Goal: Navigation & Orientation: Find specific page/section

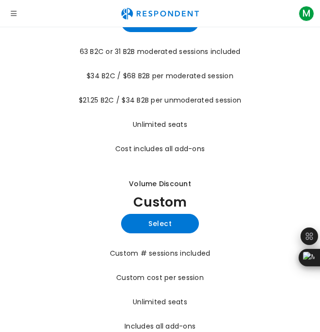
scroll to position [382, 0]
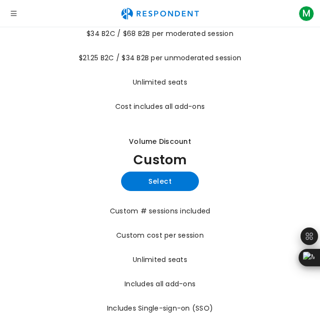
click at [75, 191] on section "Pay as you go from $40 / session Keep Methodology cost On-demand participants $…" at bounding box center [160, 17] width 304 height 606
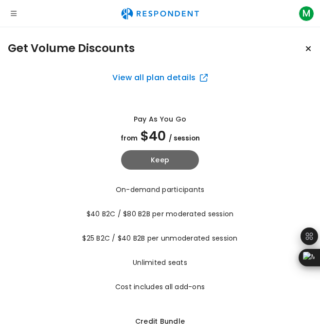
scroll to position [49, 0]
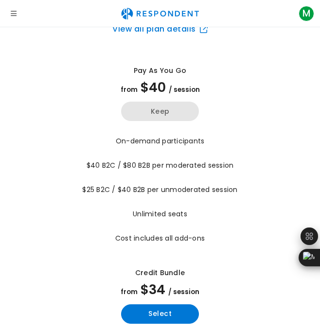
click at [177, 117] on button "Keep" at bounding box center [160, 111] width 78 height 19
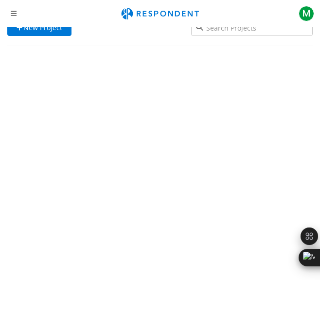
scroll to position [27, 0]
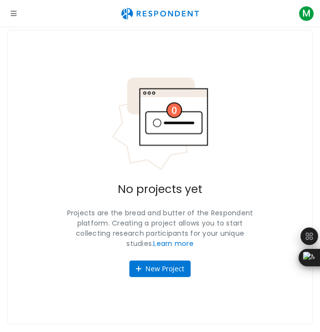
click at [15, 11] on icon "Open navigation" at bounding box center [14, 13] width 6 height 7
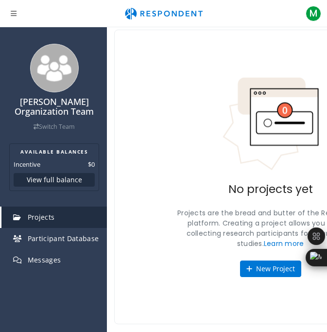
click at [79, 220] on link "Projects" at bounding box center [53, 216] width 105 height 21
click at [81, 218] on link "Projects" at bounding box center [53, 216] width 105 height 21
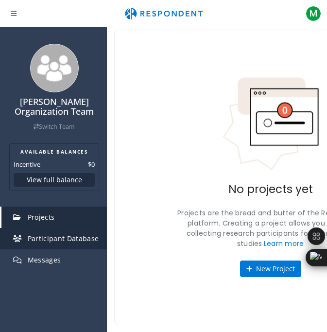
click at [82, 234] on span "Participant Database" at bounding box center [63, 238] width 71 height 9
click at [87, 238] on span "Participant Database" at bounding box center [63, 238] width 71 height 9
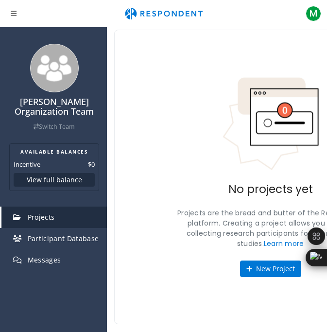
click at [85, 214] on link "Projects" at bounding box center [53, 216] width 105 height 21
click at [60, 222] on link "Projects" at bounding box center [53, 216] width 105 height 21
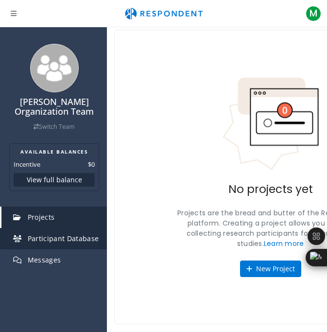
click at [90, 234] on span "Participant Database" at bounding box center [63, 238] width 71 height 9
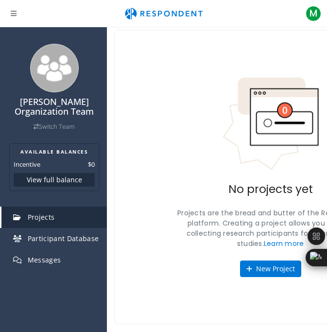
click at [209, 93] on div "No projects yet Projects are the bread and butter of the Respondent platform. C…" at bounding box center [270, 177] width 312 height 294
click at [16, 16] on icon "Open navigation" at bounding box center [14, 13] width 6 height 7
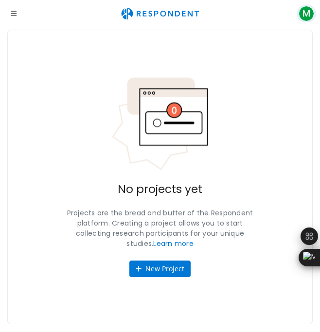
click at [304, 20] on span "M" at bounding box center [306, 14] width 16 height 16
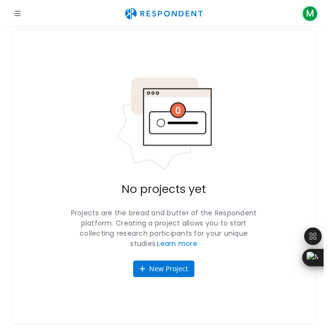
scroll to position [0, 0]
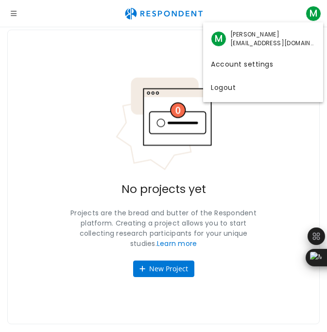
click at [16, 16] on md-backdrop at bounding box center [163, 179] width 327 height 358
click at [16, 16] on icon "Open navigation" at bounding box center [14, 13] width 6 height 7
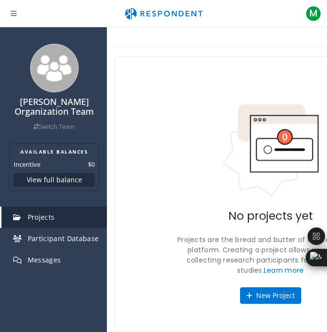
scroll to position [27, 0]
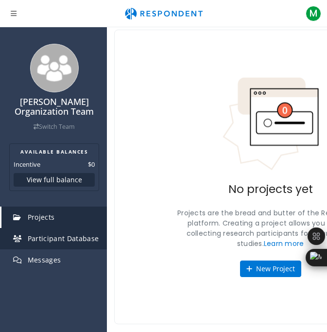
click at [70, 234] on span "Participant Database" at bounding box center [63, 238] width 71 height 9
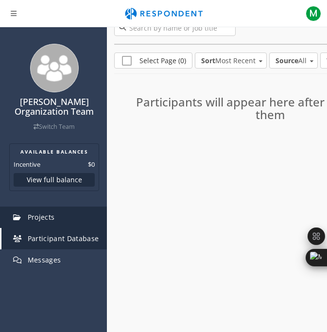
click at [45, 220] on link "Projects" at bounding box center [53, 216] width 105 height 21
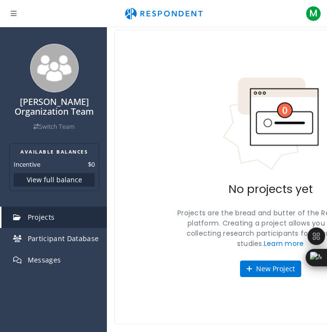
click at [183, 190] on div "No projects yet Projects are the bread and butter of the Respondent platform. C…" at bounding box center [270, 177] width 312 height 294
click at [260, 271] on button "New Project" at bounding box center [270, 268] width 61 height 17
click at [268, 265] on button "New Project" at bounding box center [270, 268] width 61 height 17
click at [278, 266] on button "New Project" at bounding box center [270, 268] width 61 height 17
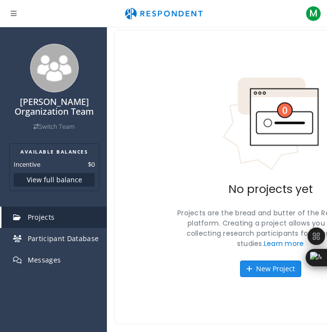
click at [278, 266] on button "New Project" at bounding box center [270, 268] width 61 height 17
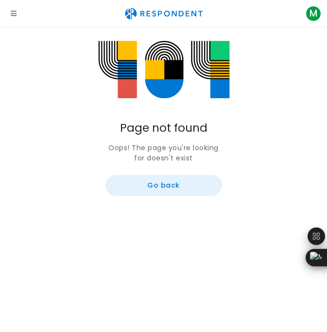
click at [138, 175] on button "Go back" at bounding box center [163, 185] width 117 height 21
click at [179, 182] on button "Go back" at bounding box center [163, 185] width 117 height 21
click at [138, 188] on button "Go back" at bounding box center [163, 185] width 117 height 21
click at [139, 186] on button "Go back" at bounding box center [163, 185] width 117 height 21
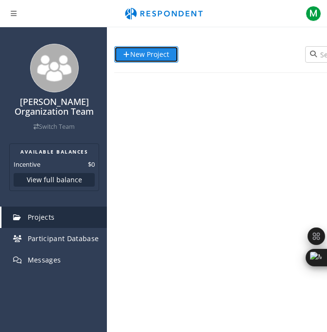
click at [162, 58] on link "New Project" at bounding box center [146, 54] width 64 height 17
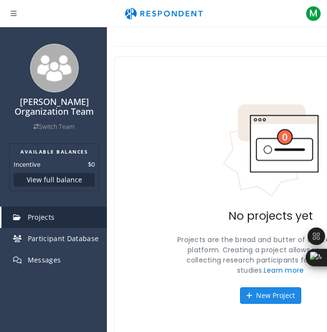
click at [268, 294] on button "New Project" at bounding box center [270, 295] width 61 height 17
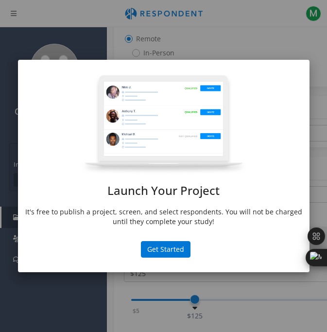
scroll to position [408, 0]
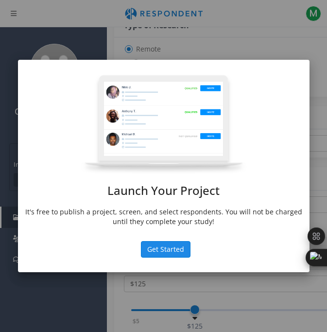
drag, startPoint x: 186, startPoint y: 204, endPoint x: 186, endPoint y: 199, distance: 5.4
click at [186, 241] on button "Get Started" at bounding box center [166, 249] width 50 height 17
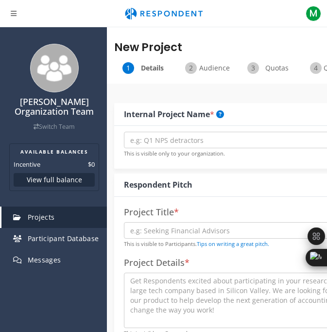
scroll to position [0, 0]
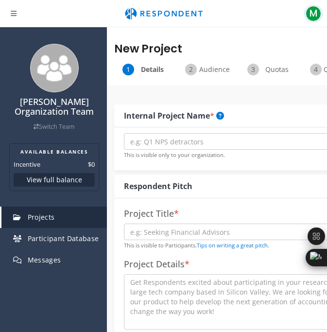
click at [313, 17] on span "M" at bounding box center [313, 14] width 16 height 16
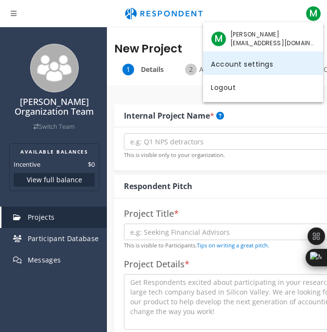
click at [251, 61] on link "Account settings" at bounding box center [263, 62] width 120 height 23
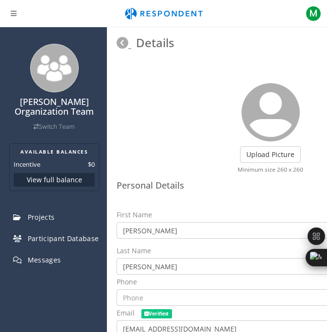
click at [120, 42] on icon at bounding box center [123, 43] width 12 height 12
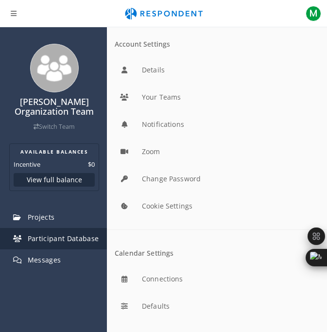
click at [77, 233] on link "Participant Database" at bounding box center [53, 238] width 105 height 21
click at [79, 240] on span "Participant Database" at bounding box center [63, 238] width 71 height 9
click at [24, 240] on em at bounding box center [19, 238] width 12 height 7
click at [69, 237] on span "Participant Database" at bounding box center [63, 238] width 71 height 9
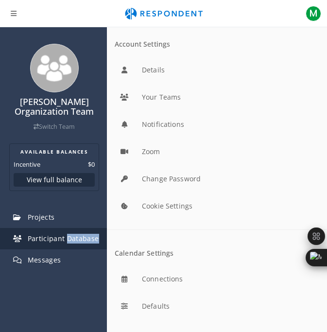
click at [69, 237] on span "Participant Database" at bounding box center [63, 238] width 71 height 9
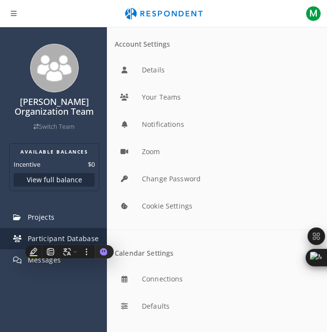
drag, startPoint x: 69, startPoint y: 237, endPoint x: 31, endPoint y: 233, distance: 39.1
click at [31, 233] on link "Participant Database" at bounding box center [53, 238] width 105 height 21
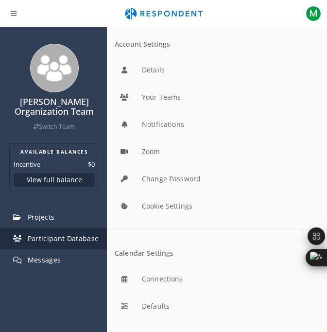
click at [56, 241] on span "Participant Database" at bounding box center [63, 238] width 71 height 9
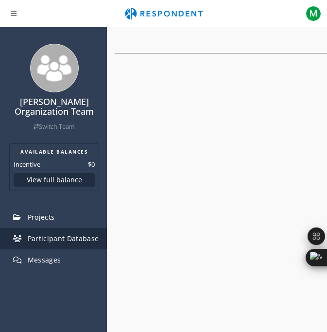
click at [60, 235] on span "Participant Database" at bounding box center [63, 238] width 71 height 9
click at [83, 230] on link "Participant Database" at bounding box center [53, 238] width 105 height 21
click at [89, 244] on link "Participant Database" at bounding box center [53, 238] width 105 height 21
click at [88, 239] on span "Participant Database" at bounding box center [63, 238] width 71 height 9
click at [88, 238] on span "Participant Database" at bounding box center [63, 238] width 71 height 9
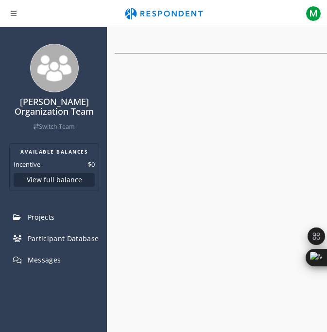
click at [246, 180] on div at bounding box center [270, 193] width 327 height 332
click at [313, 17] on span "M" at bounding box center [313, 14] width 16 height 16
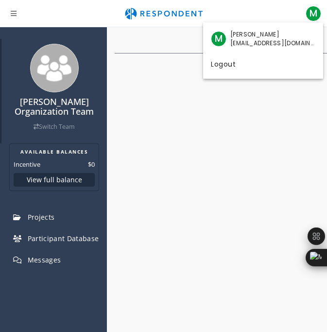
click at [32, 81] on md-backdrop at bounding box center [163, 166] width 327 height 332
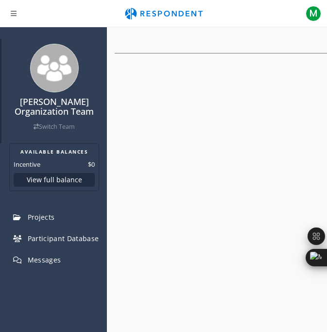
click at [53, 70] on img at bounding box center [54, 68] width 49 height 49
click at [34, 127] on icon at bounding box center [36, 127] width 5 height 6
click at [64, 123] on link "Switch Team" at bounding box center [54, 126] width 41 height 8
click at [11, 14] on icon "Open navigation" at bounding box center [14, 13] width 6 height 7
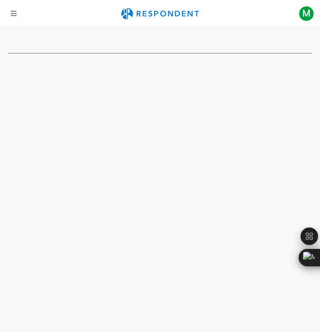
click at [11, 13] on icon "Open navigation" at bounding box center [14, 13] width 6 height 7
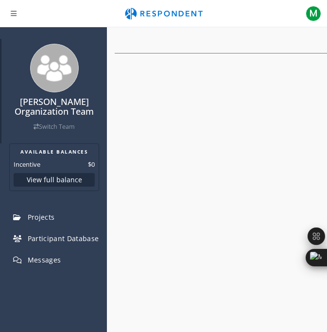
click at [57, 122] on link "Switch Team" at bounding box center [54, 126] width 41 height 8
click at [64, 182] on button "View full balance" at bounding box center [54, 180] width 81 height 14
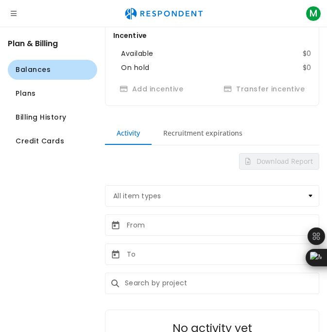
scroll to position [146, 0]
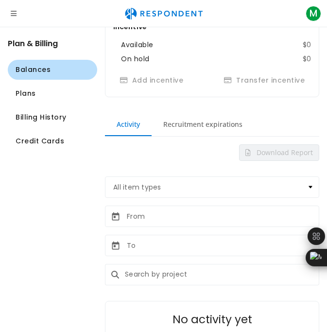
click at [199, 119] on md-tab-item "Recruitment expirations" at bounding box center [203, 124] width 102 height 23
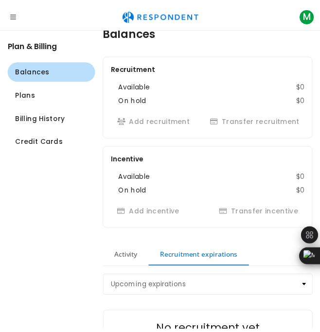
scroll to position [0, 0]
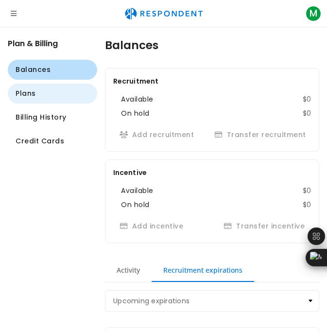
click at [34, 93] on span "Plans" at bounding box center [26, 93] width 20 height 10
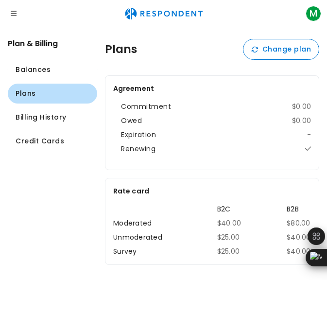
click at [14, 17] on icon "Open navigation" at bounding box center [14, 13] width 6 height 7
click at [17, 16] on icon "Open navigation" at bounding box center [14, 13] width 6 height 7
click at [15, 12] on icon "Open navigation" at bounding box center [14, 13] width 6 height 7
click at [308, 15] on span "M" at bounding box center [313, 14] width 16 height 16
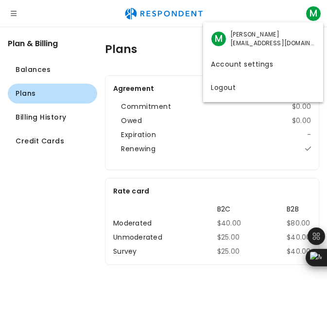
click at [250, 34] on span "[PERSON_NAME]" at bounding box center [272, 34] width 85 height 9
click at [222, 39] on span "M" at bounding box center [219, 39] width 16 height 16
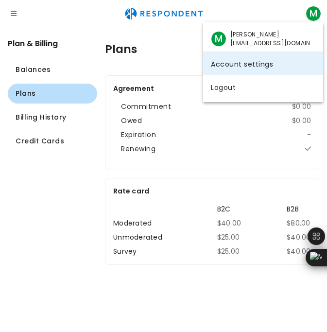
click at [262, 62] on link "Account settings" at bounding box center [263, 62] width 120 height 23
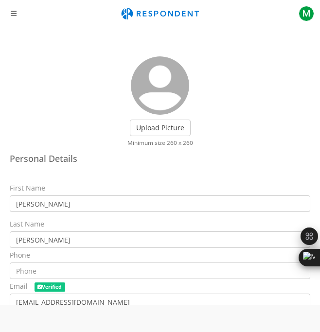
click at [15, 16] on icon "Open navigation" at bounding box center [14, 13] width 6 height 7
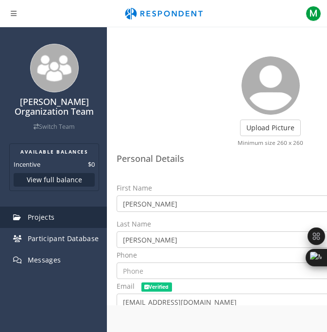
click at [68, 216] on link "Projects" at bounding box center [53, 216] width 105 height 21
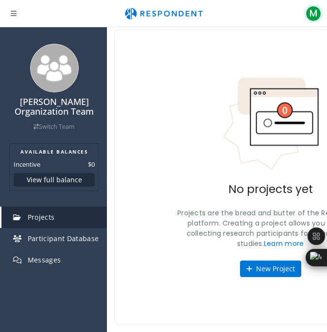
click at [311, 17] on span "M" at bounding box center [313, 14] width 16 height 16
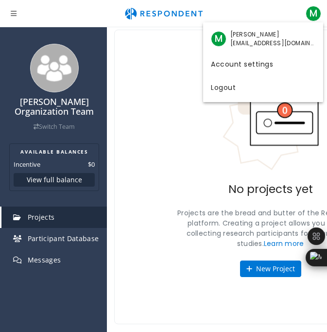
click at [48, 77] on md-backdrop at bounding box center [163, 179] width 327 height 358
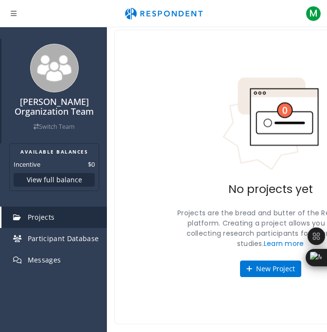
click at [51, 123] on link "Switch Team" at bounding box center [54, 126] width 41 height 8
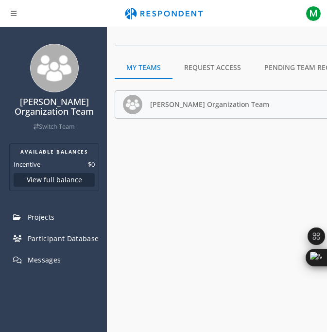
click at [215, 73] on md-tab-item "Request Access" at bounding box center [212, 67] width 80 height 23
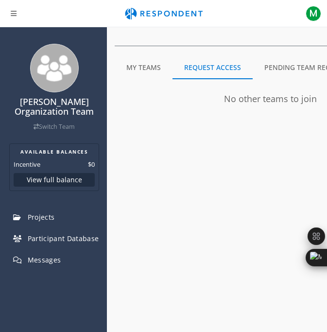
click at [277, 70] on md-tab-item "Pending Team Requests" at bounding box center [308, 67] width 110 height 23
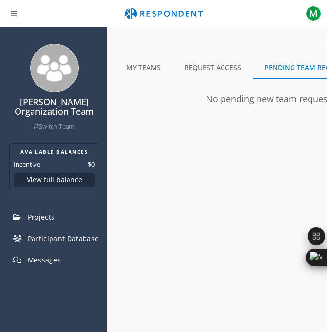
click at [139, 68] on md-tab-item "My Teams" at bounding box center [144, 67] width 58 height 23
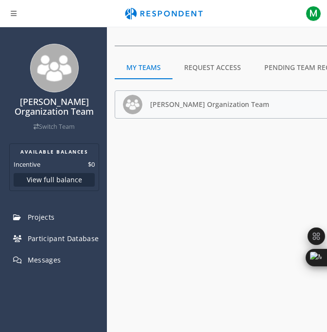
drag, startPoint x: 139, startPoint y: 68, endPoint x: 177, endPoint y: 107, distance: 54.6
click at [177, 107] on h5 "[PERSON_NAME] Organization Team" at bounding box center [209, 104] width 119 height 7
click at [253, 104] on h5 "[PERSON_NAME] Organization Team" at bounding box center [209, 104] width 119 height 7
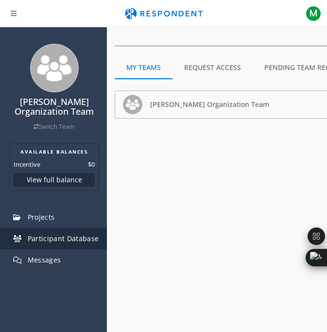
click at [61, 231] on link "Participant Database" at bounding box center [53, 238] width 105 height 21
click at [51, 237] on span "Participant Database" at bounding box center [63, 238] width 71 height 9
click at [50, 245] on link "Participant Database" at bounding box center [53, 238] width 105 height 21
click at [50, 243] on link "Participant Database" at bounding box center [53, 238] width 105 height 21
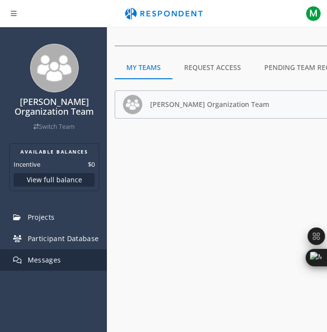
click at [51, 260] on span "Messages" at bounding box center [45, 259] width 34 height 9
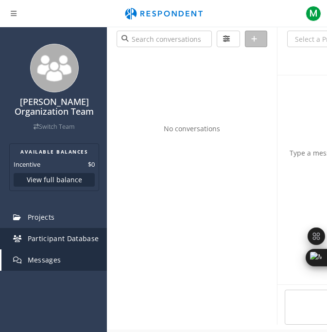
click at [47, 242] on span "Participant Database" at bounding box center [63, 238] width 71 height 9
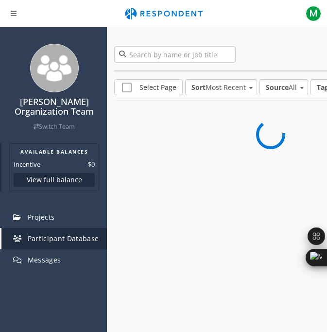
click at [66, 177] on button "View full balance" at bounding box center [54, 180] width 81 height 14
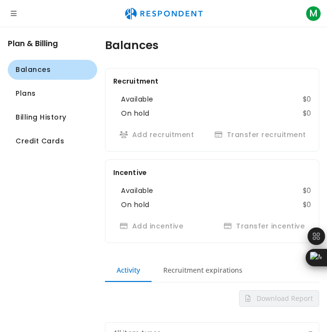
click at [11, 15] on icon "Open navigation" at bounding box center [14, 13] width 6 height 7
click at [14, 16] on icon "Open navigation" at bounding box center [14, 13] width 6 height 7
click at [313, 14] on span "M" at bounding box center [313, 14] width 16 height 16
